Goal: Use online tool/utility: Utilize a website feature to perform a specific function

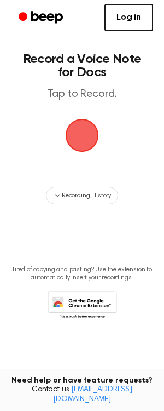
click at [83, 136] on span "button" at bounding box center [82, 135] width 50 height 50
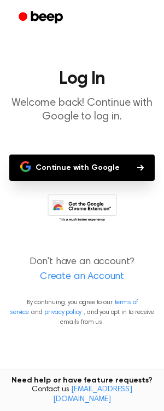
click at [95, 165] on button "Continue with Google" at bounding box center [82, 167] width 146 height 26
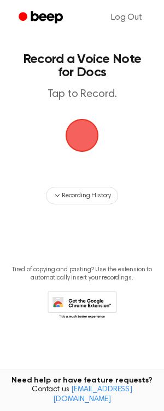
click at [86, 137] on span "button" at bounding box center [83, 136] width 36 height 36
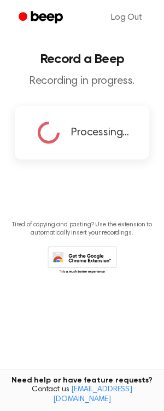
click at [106, 164] on main "Record a Beep Recording in progress. Processing... Tired of copying and pasting…" at bounding box center [82, 188] width 164 height 376
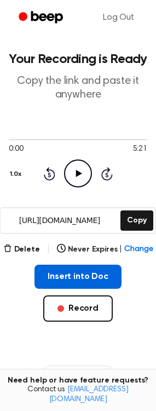
click at [90, 275] on button "Insert into Doc" at bounding box center [77, 276] width 87 height 24
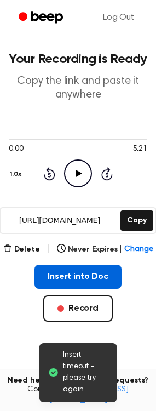
click at [73, 286] on button "Insert into Doc" at bounding box center [77, 276] width 87 height 24
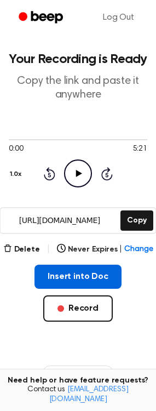
click at [64, 275] on button "Insert into Doc" at bounding box center [77, 276] width 87 height 24
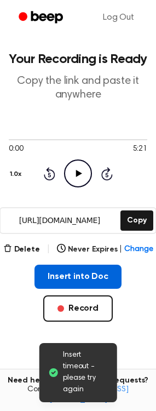
click at [80, 282] on button "Insert into Doc" at bounding box center [77, 276] width 87 height 24
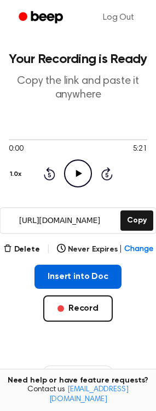
click at [108, 277] on button "Insert into Doc" at bounding box center [77, 276] width 87 height 24
